Goal: Information Seeking & Learning: Learn about a topic

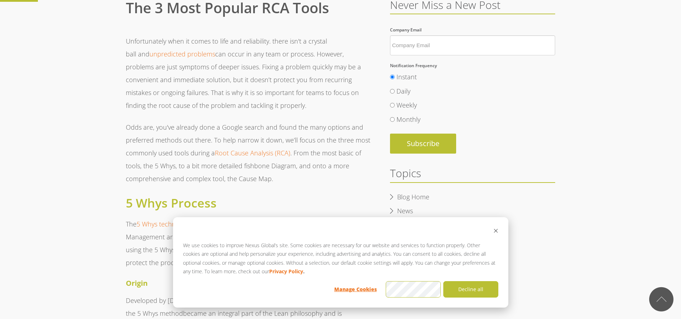
scroll to position [286, 0]
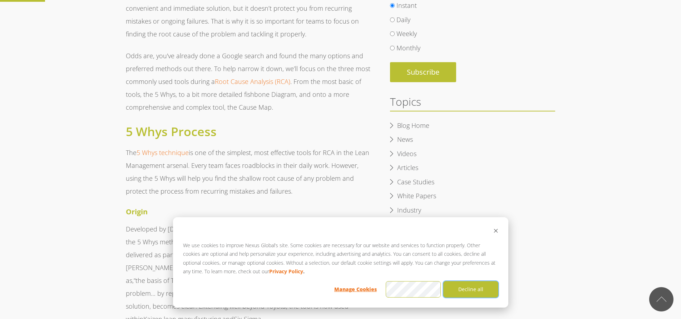
click at [462, 292] on button "Decline all" at bounding box center [470, 289] width 55 height 16
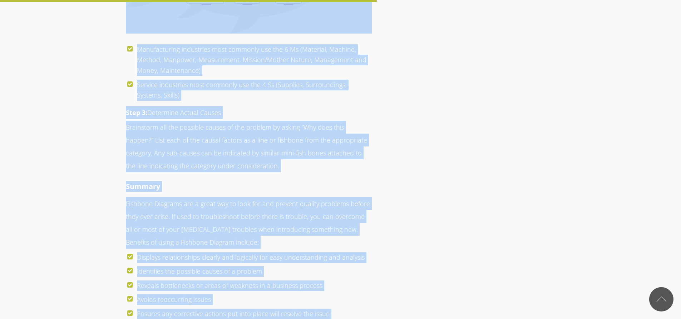
scroll to position [2481, 0]
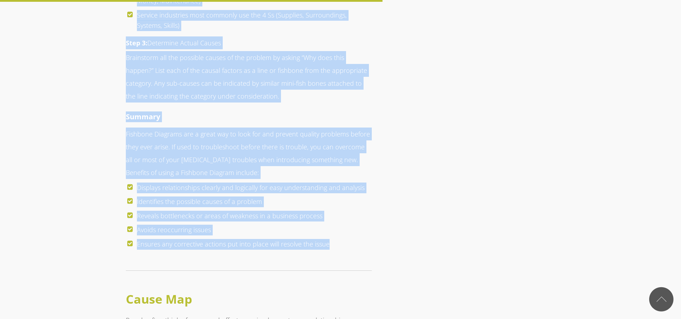
drag, startPoint x: 127, startPoint y: 112, endPoint x: 339, endPoint y: 225, distance: 240.0
copy span "Loremips/Dolorsit Ametcon Adi Elitsedd eiusmod te Incididu utlabor et d magn al…"
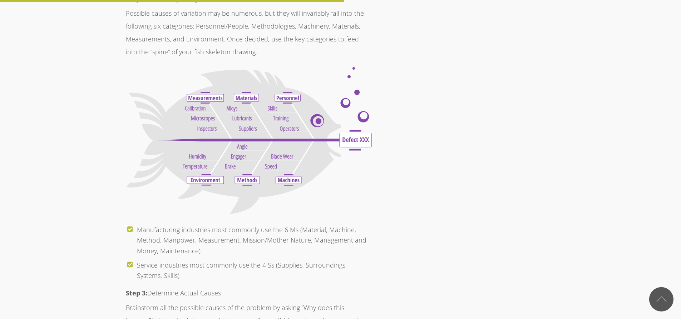
click at [212, 97] on img at bounding box center [249, 140] width 246 height 147
click at [284, 130] on img at bounding box center [249, 140] width 246 height 147
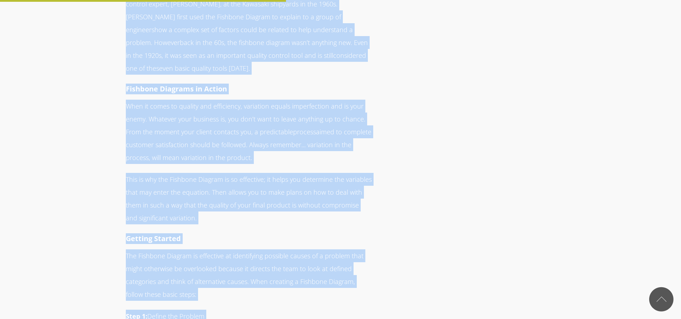
scroll to position [1975, 0]
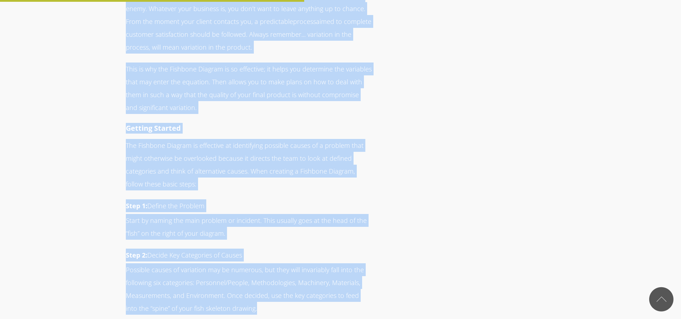
drag, startPoint x: 126, startPoint y: 26, endPoint x: 273, endPoint y: 280, distance: 292.6
click at [273, 280] on span "Unfortunately when it comes to life and reliability. there isn't a crystal ball…" at bounding box center [249, 191] width 246 height 3834
copy span "Loremips/Dolorsit Ametcon Adi Elitsedd eiusmod te Incididu utlabor et d magn al…"
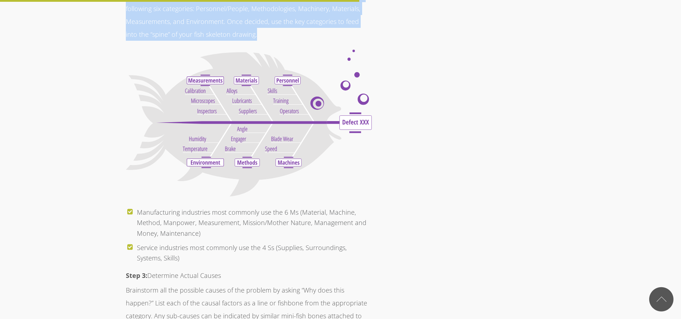
scroll to position [2332, 0]
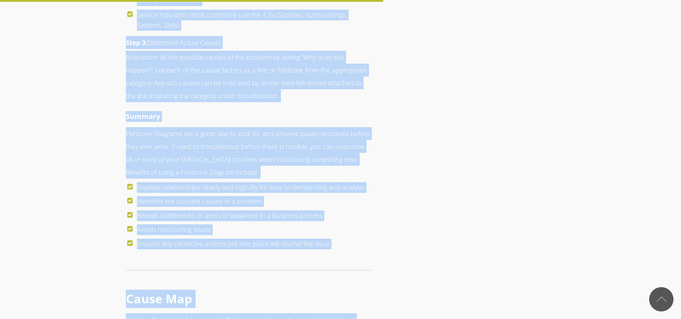
scroll to position [2485, 0]
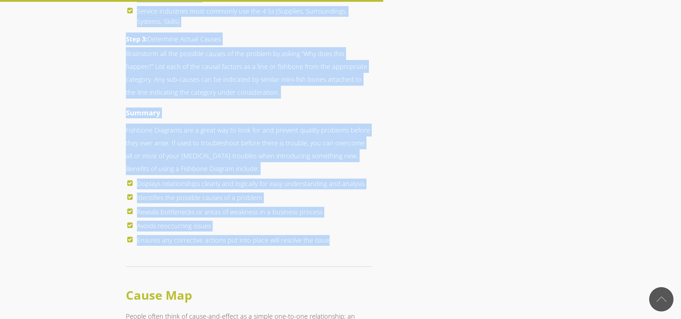
drag, startPoint x: 127, startPoint y: 94, endPoint x: 338, endPoint y: 216, distance: 243.9
copy span "Loremipsumdol sitametcon adip elitsedd eiu tem 4 In (Utlabore, Etdolor, Magnaa,…"
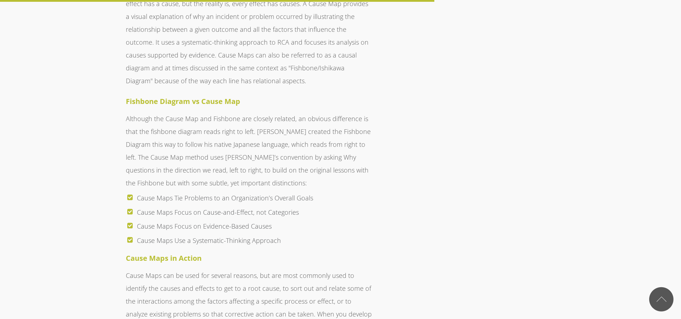
scroll to position [2824, 0]
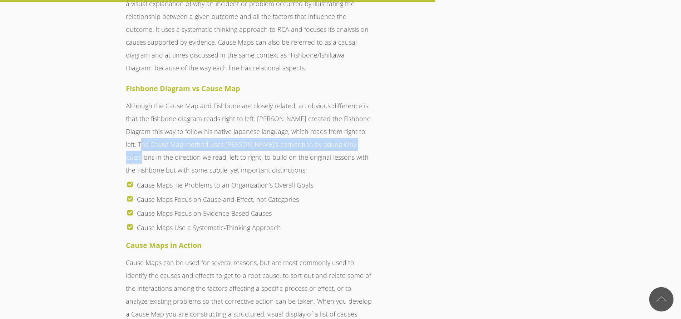
drag, startPoint x: 139, startPoint y: 118, endPoint x: 357, endPoint y: 125, distance: 218.5
click at [357, 125] on p "Although the Cause Map and Fishbone are closely related, an obvious difference …" at bounding box center [249, 137] width 246 height 77
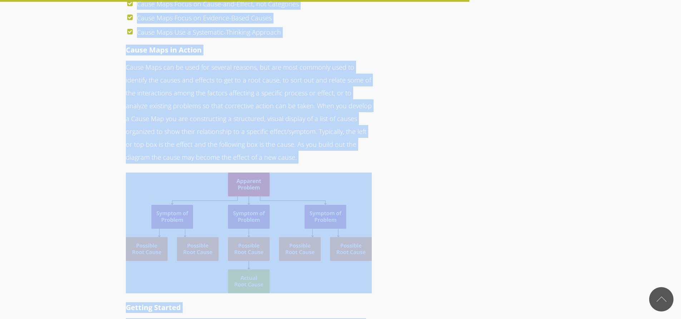
scroll to position [3112, 0]
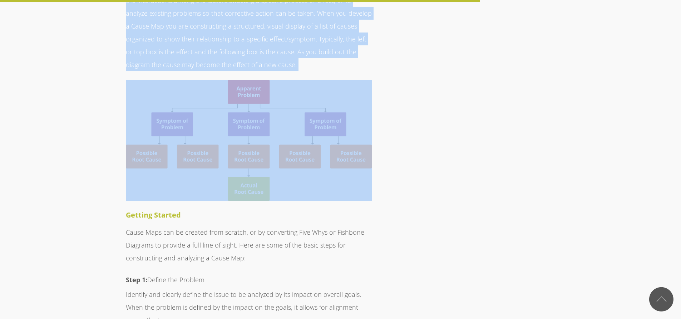
drag, startPoint x: 127, startPoint y: 38, endPoint x: 289, endPoint y: 48, distance: 162.9
copy span "Lorem Ips Dolors ametc adipi el seddo-eiu-tempor in u labore etd-ma-ali enimadm…"
click at [222, 80] on img at bounding box center [249, 140] width 246 height 120
click at [261, 120] on img at bounding box center [249, 140] width 246 height 120
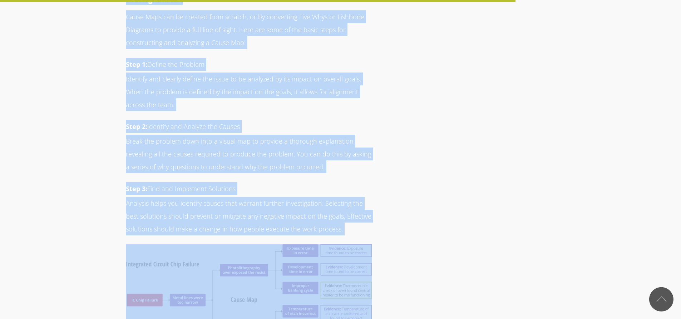
scroll to position [3343, 0]
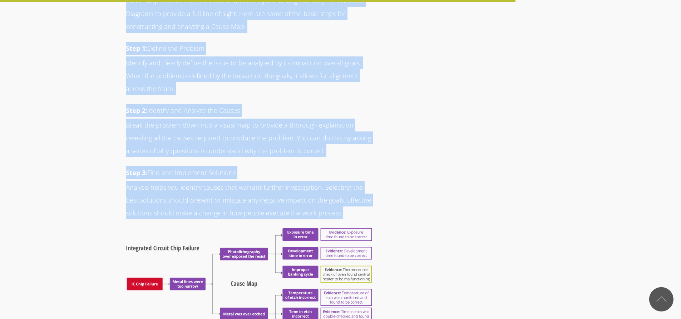
drag, startPoint x: 127, startPoint y: 80, endPoint x: 381, endPoint y: 192, distance: 277.5
copy span "Getting Started Cause Maps can be created from scratch, or by converting Five W…"
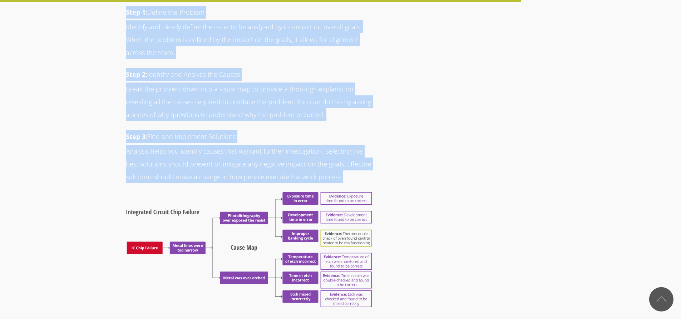
scroll to position [3379, 0]
click at [253, 214] on img at bounding box center [249, 250] width 246 height 115
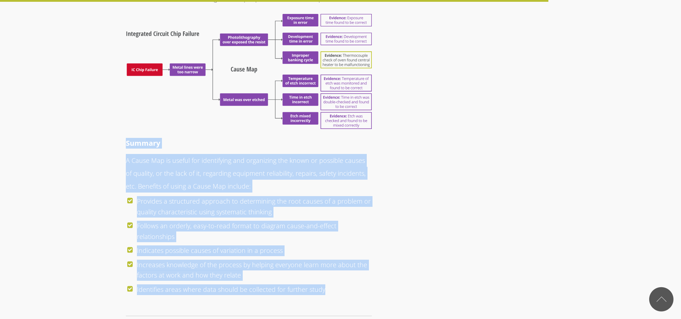
drag, startPoint x: 128, startPoint y: 116, endPoint x: 353, endPoint y: 254, distance: 263.8
copy span "Summary A Cause Map is useful for identifying and organizing the known or possi…"
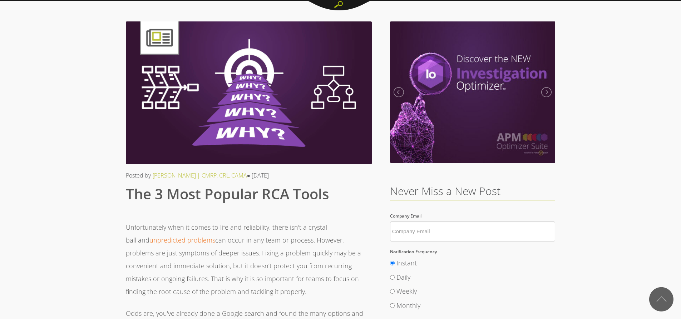
scroll to position [0, 0]
